Goal: Task Accomplishment & Management: Complete application form

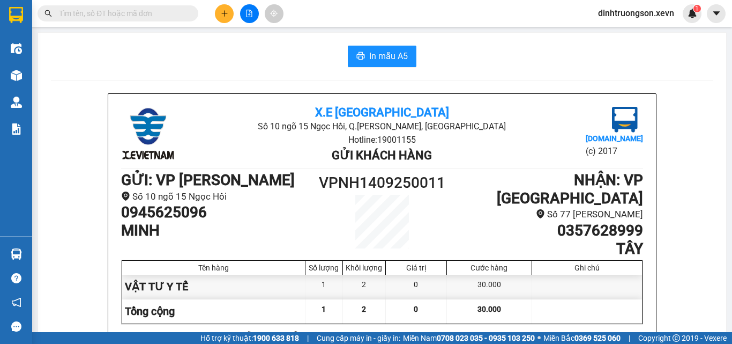
click at [225, 13] on icon "plus" at bounding box center [224, 13] width 1 height 6
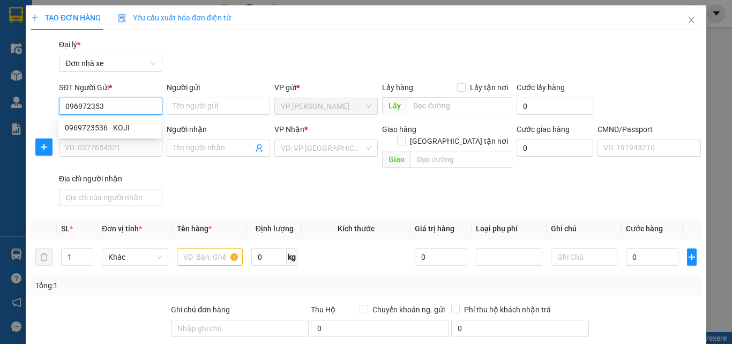
type input "0969723536"
click at [118, 130] on div "0969723536 - KOJI" at bounding box center [110, 128] width 90 height 12
type input "KOJI"
type input "0944988734"
type input "DŨNG NHÀN"
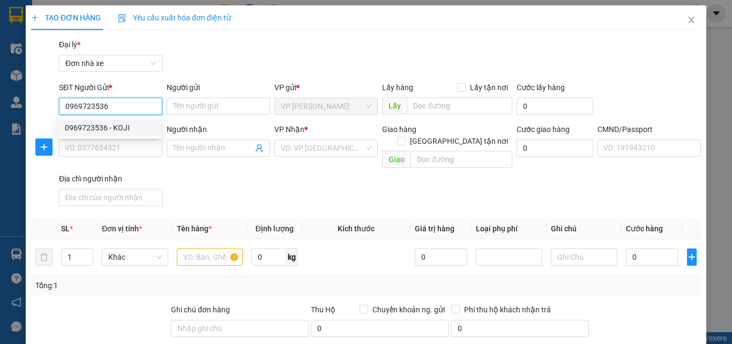
type input "037079001515 [PERSON_NAME]"
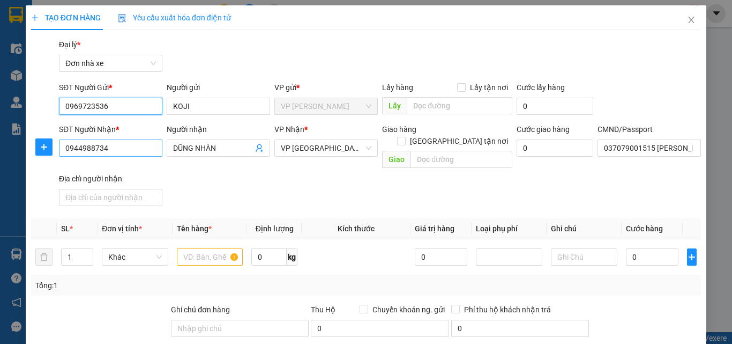
type input "0969723536"
click at [159, 149] on input "0944988734" at bounding box center [110, 147] width 103 height 17
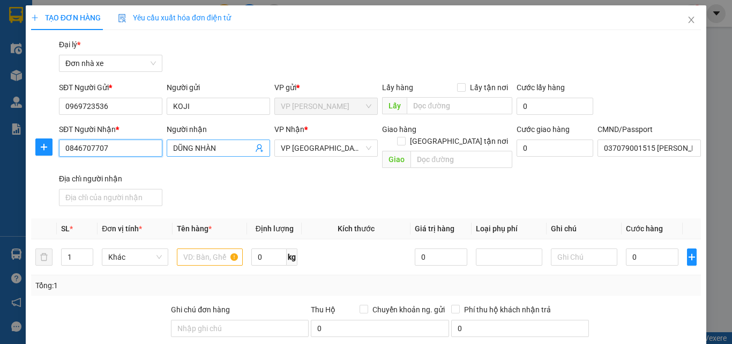
type input "0846707707"
drag, startPoint x: 204, startPoint y: 143, endPoint x: 154, endPoint y: 143, distance: 49.9
click at [154, 143] on div "SĐT Người Nhận * 0846707707 Người nhận DŨNG NHÀN DŨNG NHÀN VP Nhận * VP Ninh Bì…" at bounding box center [380, 166] width 647 height 87
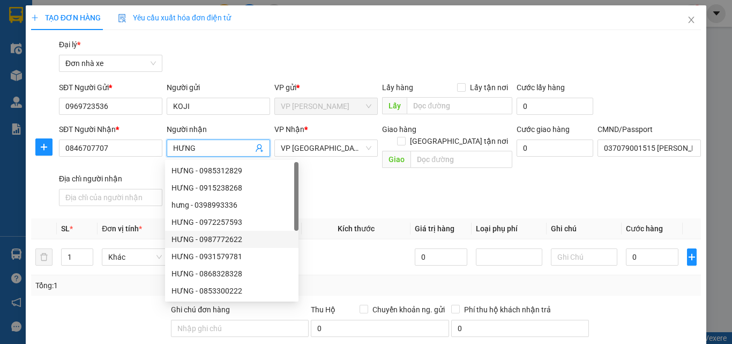
type input "HƯNG"
click at [323, 196] on div "SĐT Người Nhận * 0846707707 Người nhận HƯNG VP Nhận * VP Ninh Bình Giao hàng [G…" at bounding box center [380, 166] width 647 height 87
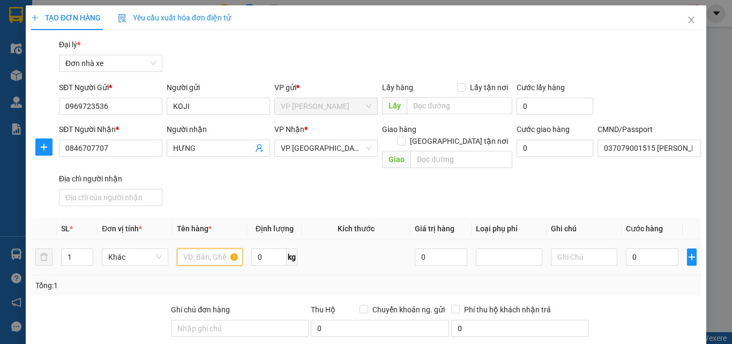
click at [194, 248] on input "text" at bounding box center [210, 256] width 66 height 17
type input "VỢT"
click at [643, 248] on input "0" at bounding box center [652, 256] width 53 height 17
click at [274, 248] on input "0" at bounding box center [268, 256] width 35 height 17
type input "3"
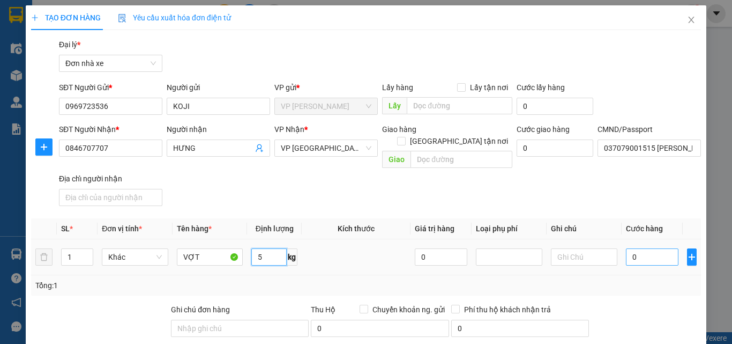
type input "5"
click at [629, 248] on input "0" at bounding box center [652, 256] width 53 height 17
type input "3"
type input "35"
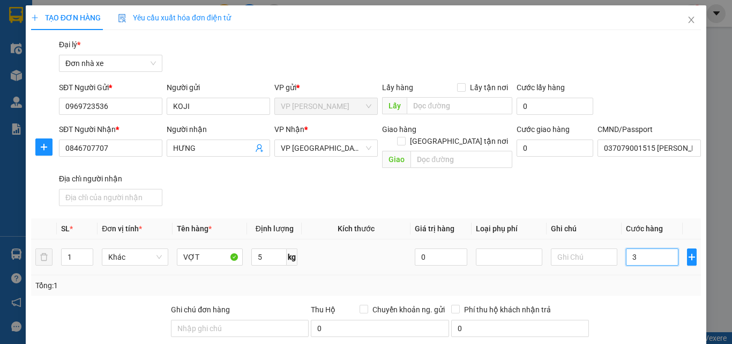
type input "35"
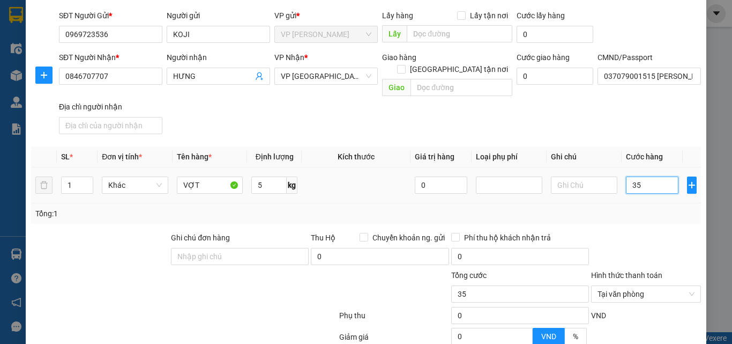
scroll to position [169, 0]
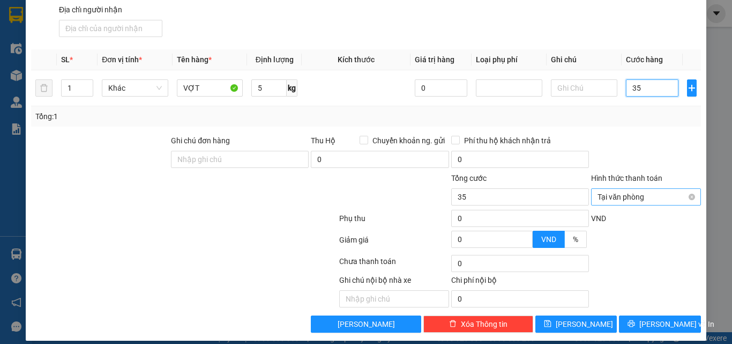
type input "35"
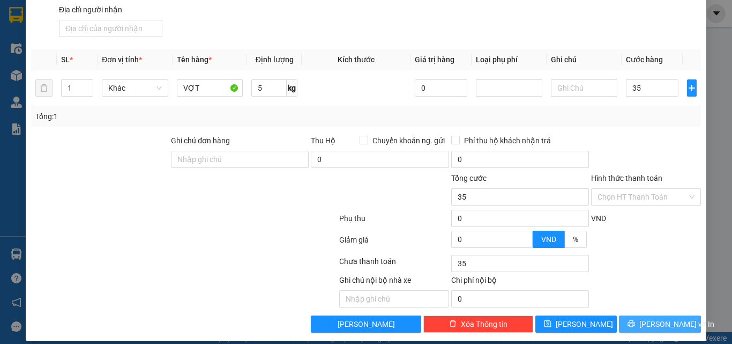
click at [649, 318] on span "[PERSON_NAME] và In" at bounding box center [677, 324] width 75 height 12
type input "35.000"
